Goal: Task Accomplishment & Management: Manage account settings

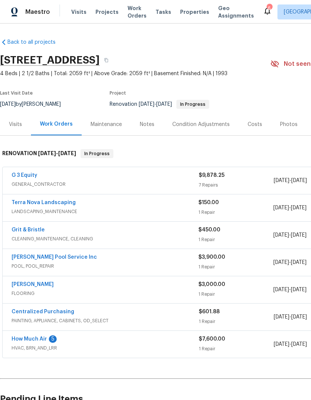
click at [180, 13] on span "Properties" at bounding box center [194, 11] width 29 height 7
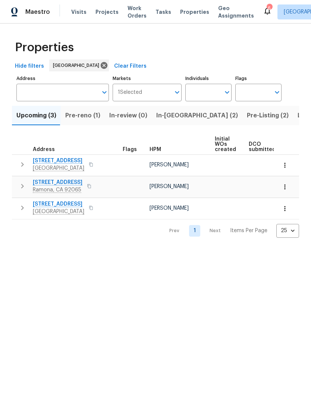
click at [170, 117] on span "In-[GEOGRAPHIC_DATA] (2)" at bounding box center [197, 115] width 82 height 10
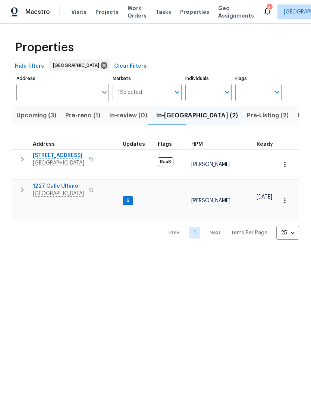
click at [51, 158] on span "1311 La Presa Ave" at bounding box center [59, 155] width 52 height 7
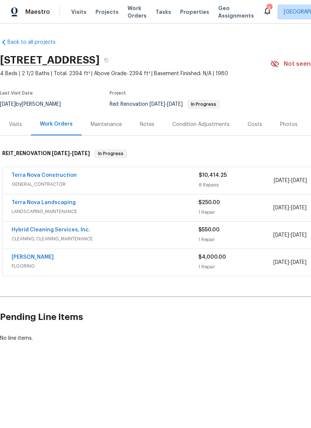
click at [147, 264] on span "FLOORING" at bounding box center [105, 265] width 187 height 7
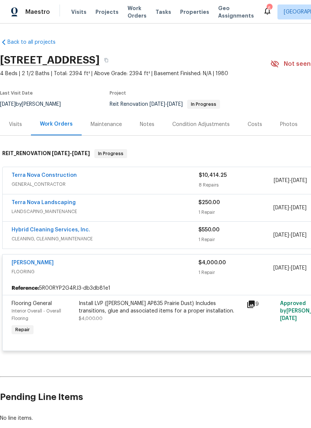
click at [223, 328] on div "Install LVP ([PERSON_NAME] AP835 Prairie Dust) Includes transitions, glue and a…" at bounding box center [161, 318] width 168 height 42
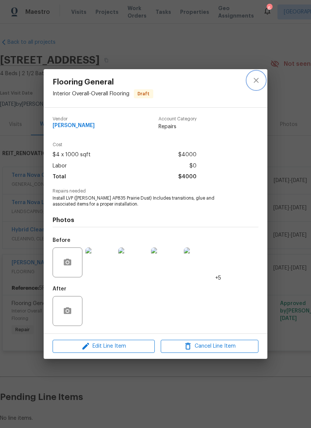
click at [258, 84] on icon "close" at bounding box center [256, 80] width 9 height 9
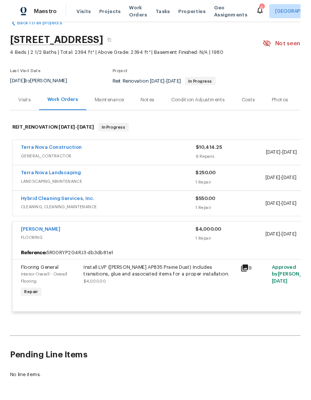
scroll to position [18, 0]
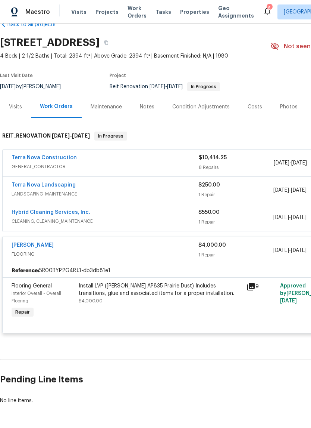
click at [175, 301] on div "Install LVP ([PERSON_NAME] AP835 Prairie Dust) Includes transitions, glue and a…" at bounding box center [161, 293] width 164 height 22
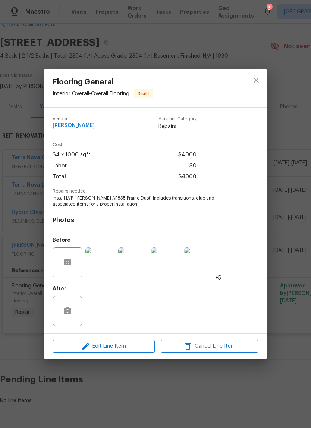
click at [106, 268] on img at bounding box center [101, 262] width 30 height 30
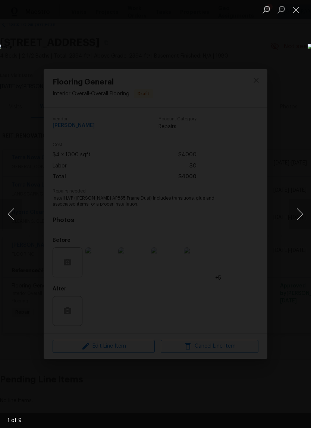
click at [297, 215] on button "Next image" at bounding box center [300, 214] width 22 height 30
click at [295, 217] on button "Next image" at bounding box center [300, 214] width 22 height 30
click at [298, 217] on button "Next image" at bounding box center [300, 214] width 22 height 30
click at [297, 215] on button "Next image" at bounding box center [300, 214] width 22 height 30
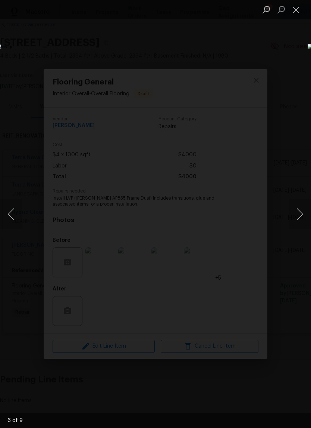
click at [296, 217] on button "Next image" at bounding box center [300, 214] width 22 height 30
click at [295, 218] on button "Next image" at bounding box center [300, 214] width 22 height 30
click at [296, 220] on button "Next image" at bounding box center [300, 214] width 22 height 30
click at [296, 221] on button "Next image" at bounding box center [300, 214] width 22 height 30
click at [295, 220] on button "Next image" at bounding box center [300, 214] width 22 height 30
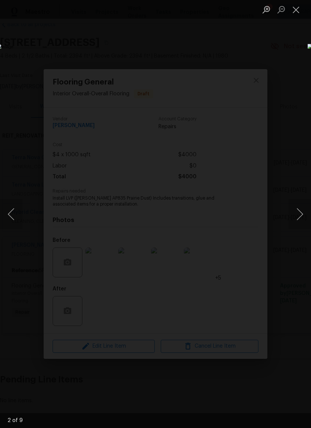
click at [295, 221] on button "Next image" at bounding box center [300, 214] width 22 height 30
click at [297, 220] on button "Next image" at bounding box center [300, 214] width 22 height 30
click at [238, 53] on div "Lightbox" at bounding box center [155, 214] width 311 height 428
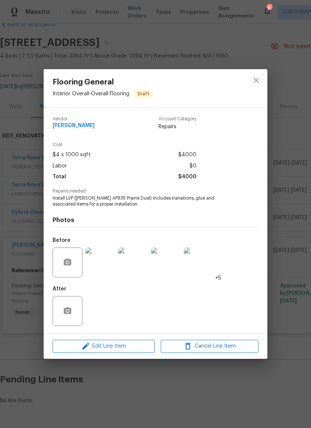
click at [266, 38] on div "Flooring General Interior Overall - Overall Flooring Draft Vendor [PERSON_NAME]…" at bounding box center [155, 214] width 311 height 428
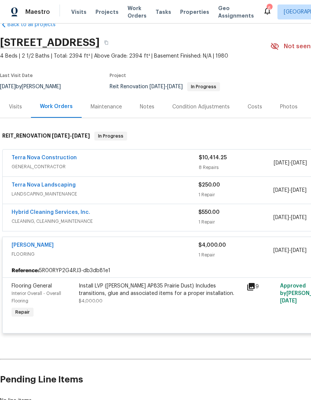
click at [75, 11] on span "Visits" at bounding box center [78, 11] width 15 height 7
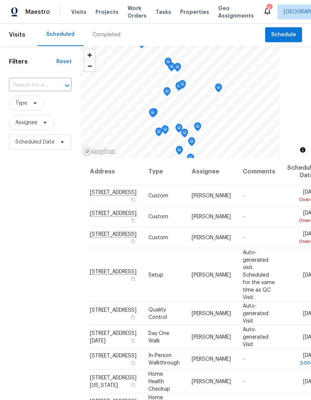
click at [35, 83] on input "text" at bounding box center [30, 86] width 42 height 12
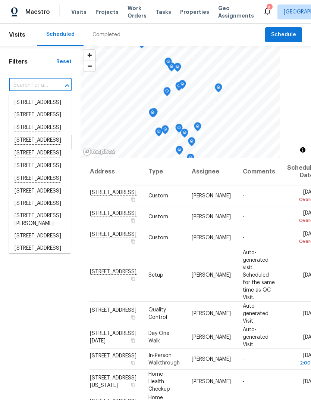
click at [37, 86] on input "text" at bounding box center [30, 86] width 42 height 12
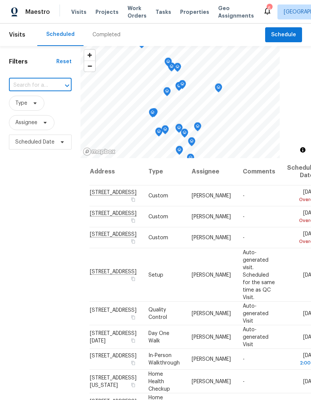
paste input "[STREET_ADDRESS][US_STATE]"
type input "[STREET_ADDRESS][US_STATE]"
click at [31, 116] on li "[STREET_ADDRESS][US_STATE]" at bounding box center [40, 106] width 62 height 21
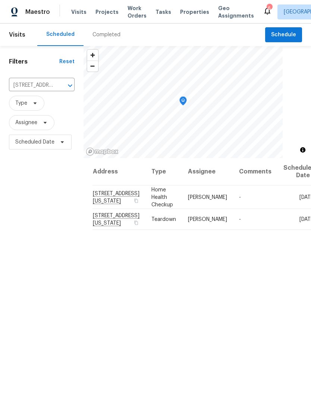
scroll to position [16, 0]
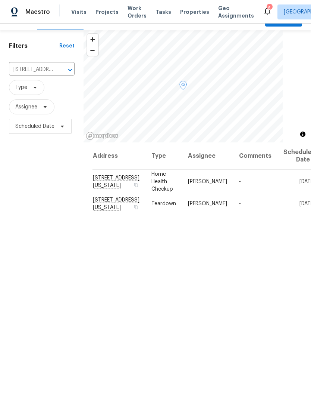
click at [0, 0] on icon at bounding box center [0, 0] width 0 height 0
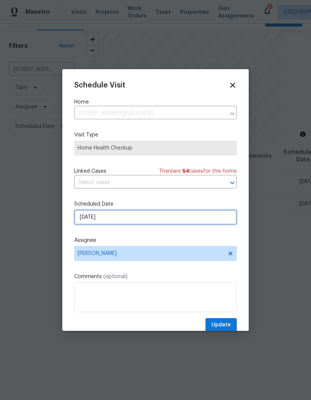
click at [107, 215] on input "[DATE]" at bounding box center [155, 216] width 163 height 15
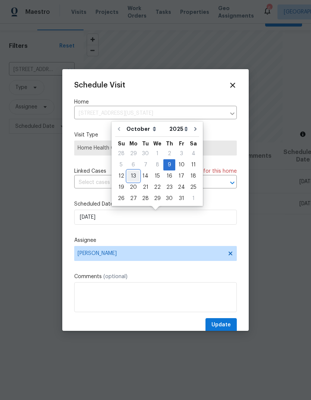
click at [129, 175] on div "13" at bounding box center [133, 176] width 12 height 10
type input "[DATE]"
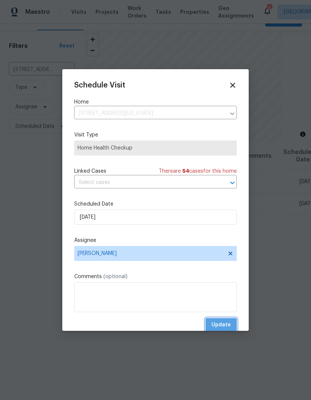
click at [226, 325] on span "Update" at bounding box center [221, 324] width 19 height 9
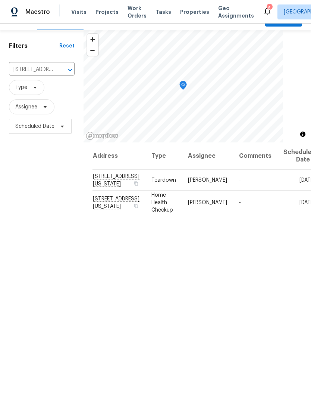
click at [55, 72] on button "Clear" at bounding box center [60, 70] width 10 height 10
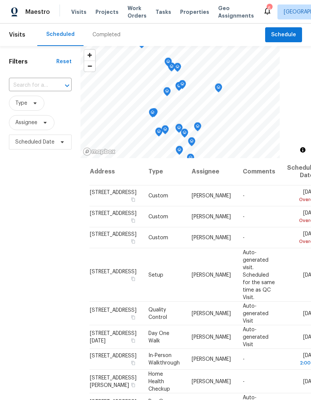
click at [40, 85] on input "text" at bounding box center [30, 86] width 42 height 12
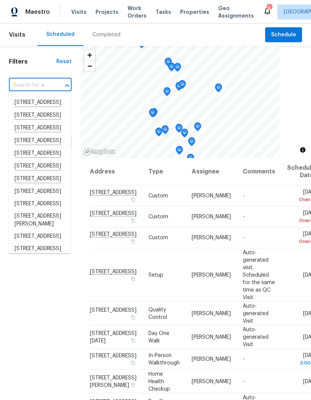
click at [29, 83] on input "text" at bounding box center [30, 86] width 42 height 12
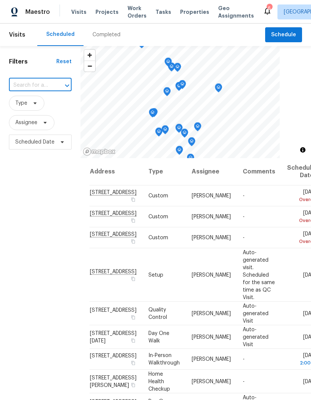
paste input "[STREET_ADDRESS][PERSON_NAME]"
type input "[STREET_ADDRESS][PERSON_NAME]"
click at [27, 109] on li "[STREET_ADDRESS][PERSON_NAME]" at bounding box center [40, 106] width 62 height 20
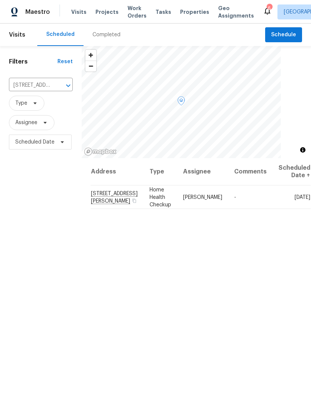
click at [0, 0] on span at bounding box center [0, 0] width 0 height 0
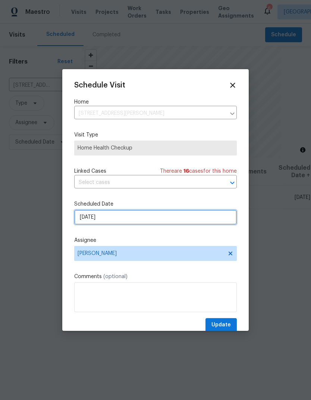
click at [108, 224] on input "[DATE]" at bounding box center [155, 216] width 163 height 15
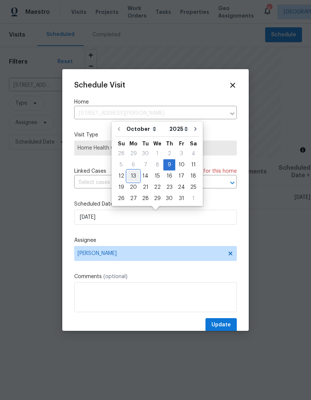
click at [133, 177] on div "13" at bounding box center [133, 176] width 12 height 10
type input "[DATE]"
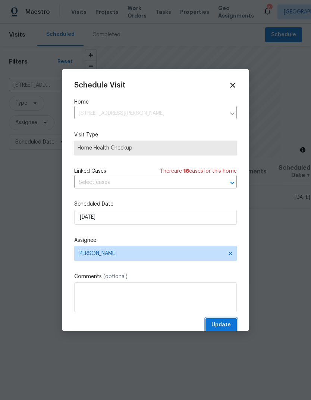
click at [219, 328] on span "Update" at bounding box center [221, 324] width 19 height 9
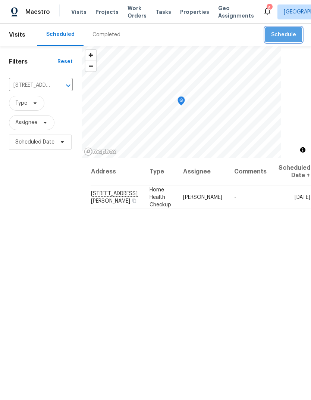
click at [284, 32] on span "Schedule" at bounding box center [283, 34] width 25 height 9
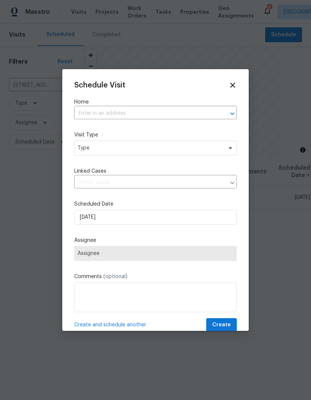
click at [102, 110] on input "text" at bounding box center [145, 114] width 142 height 12
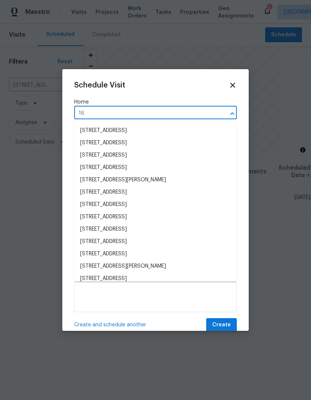
type input "1"
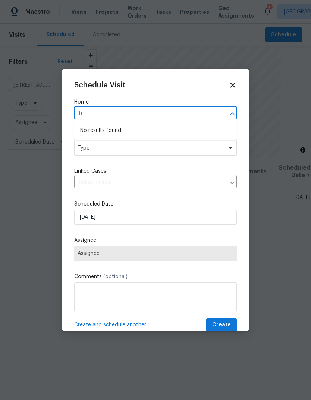
type input "f"
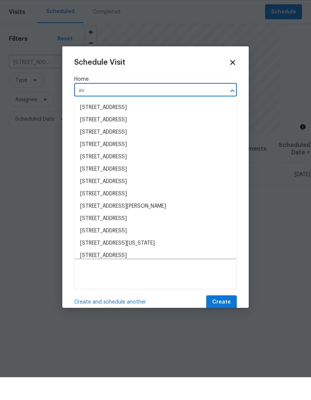
type input "a"
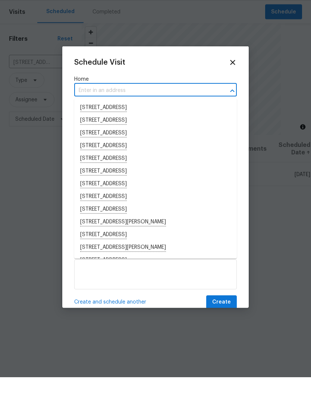
scroll to position [23, 0]
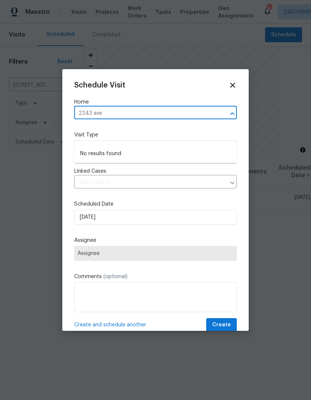
click at [230, 111] on icon "Close" at bounding box center [232, 113] width 9 height 9
click at [226, 117] on div at bounding box center [227, 113] width 19 height 10
type input "[GEOGRAPHIC_DATA]"
click at [233, 84] on icon at bounding box center [232, 85] width 5 height 5
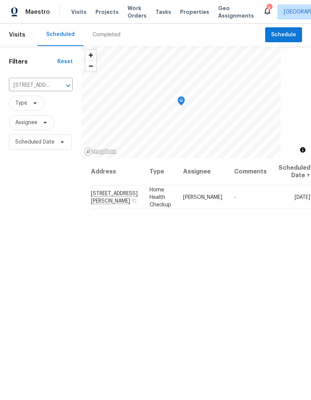
scroll to position [23, 0]
click at [285, 30] on span "Schedule" at bounding box center [283, 34] width 25 height 9
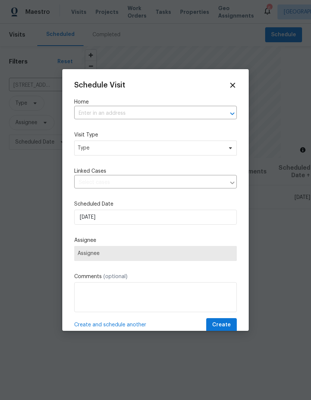
click at [98, 111] on input "text" at bounding box center [145, 114] width 142 height 12
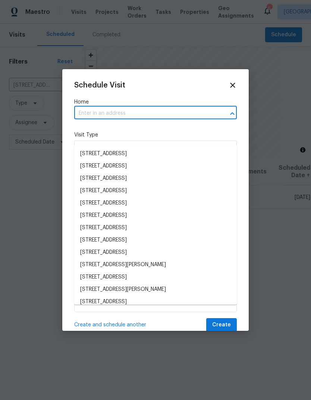
scroll to position [23, 0]
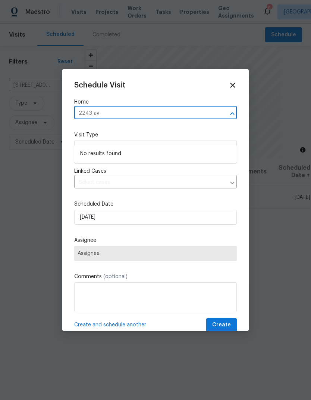
type input "2243 av"
click at [234, 86] on icon at bounding box center [232, 85] width 5 height 5
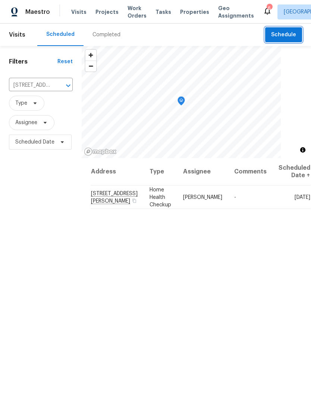
scroll to position [0, 0]
click at [180, 13] on span "Properties" at bounding box center [194, 11] width 29 height 7
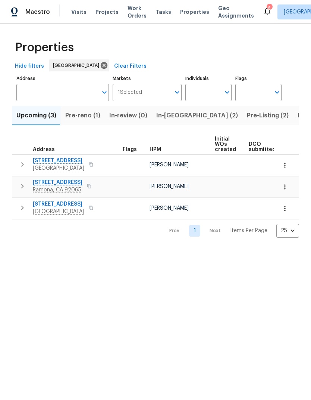
click at [208, 132] on div "Upcoming (3) Pre-reno (1) In-review (0) In-reno (2) Pre-Listing (2) Listed (23)…" at bounding box center [155, 169] width 287 height 136
click at [83, 119] on span "Pre-reno (1)" at bounding box center [82, 115] width 35 height 10
